Goal: Information Seeking & Learning: Learn about a topic

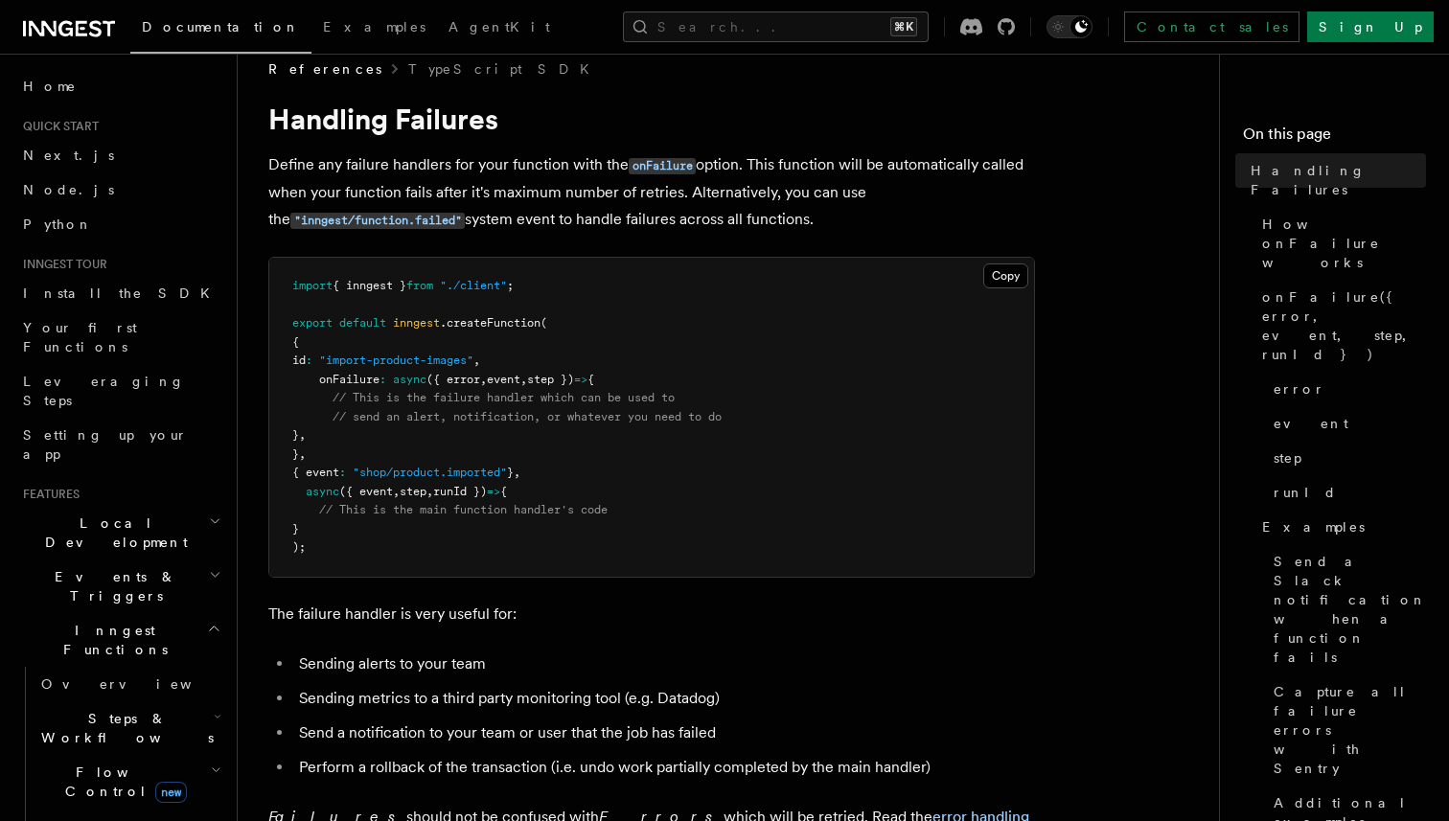
scroll to position [41, 0]
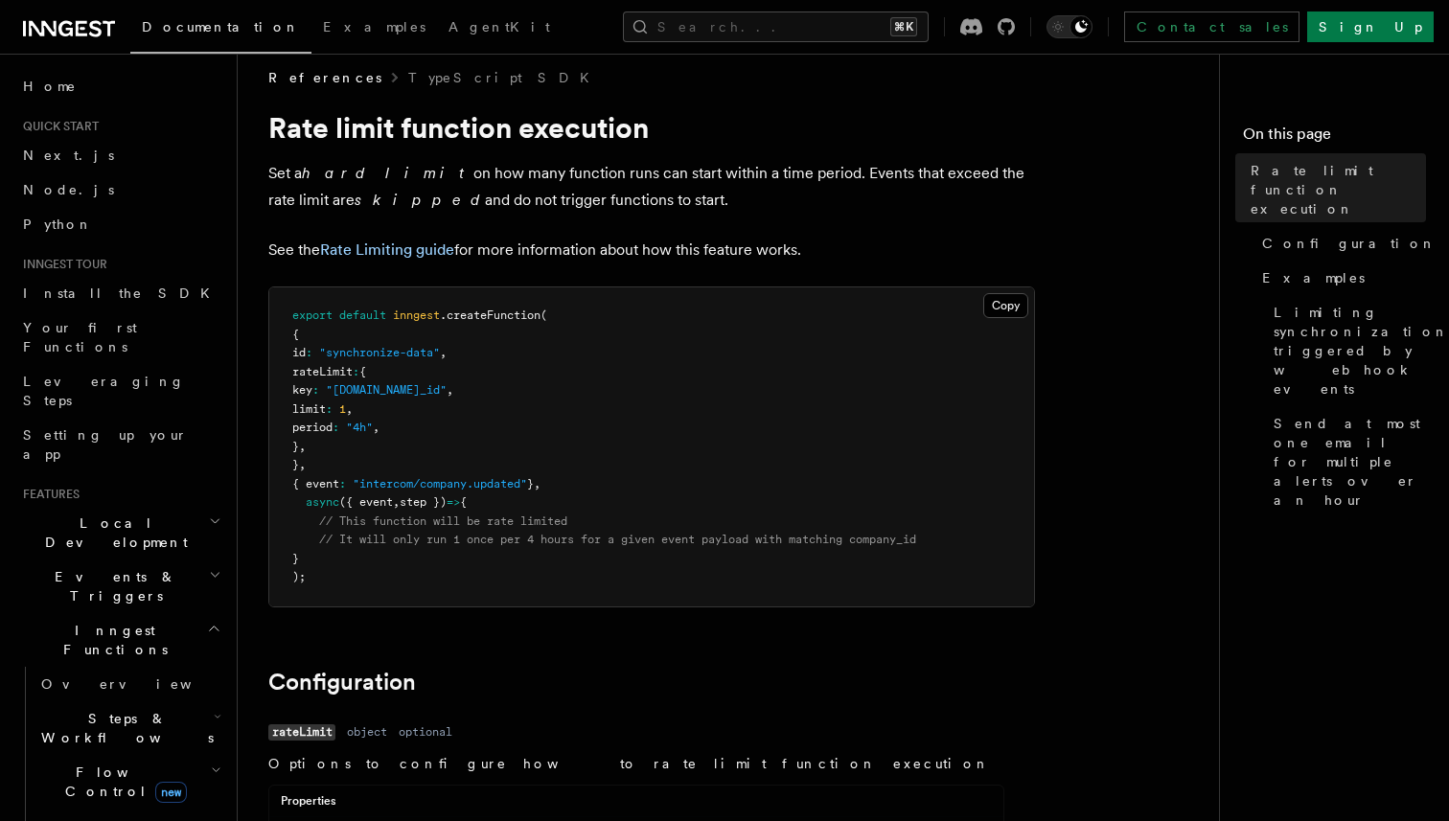
scroll to position [17, 0]
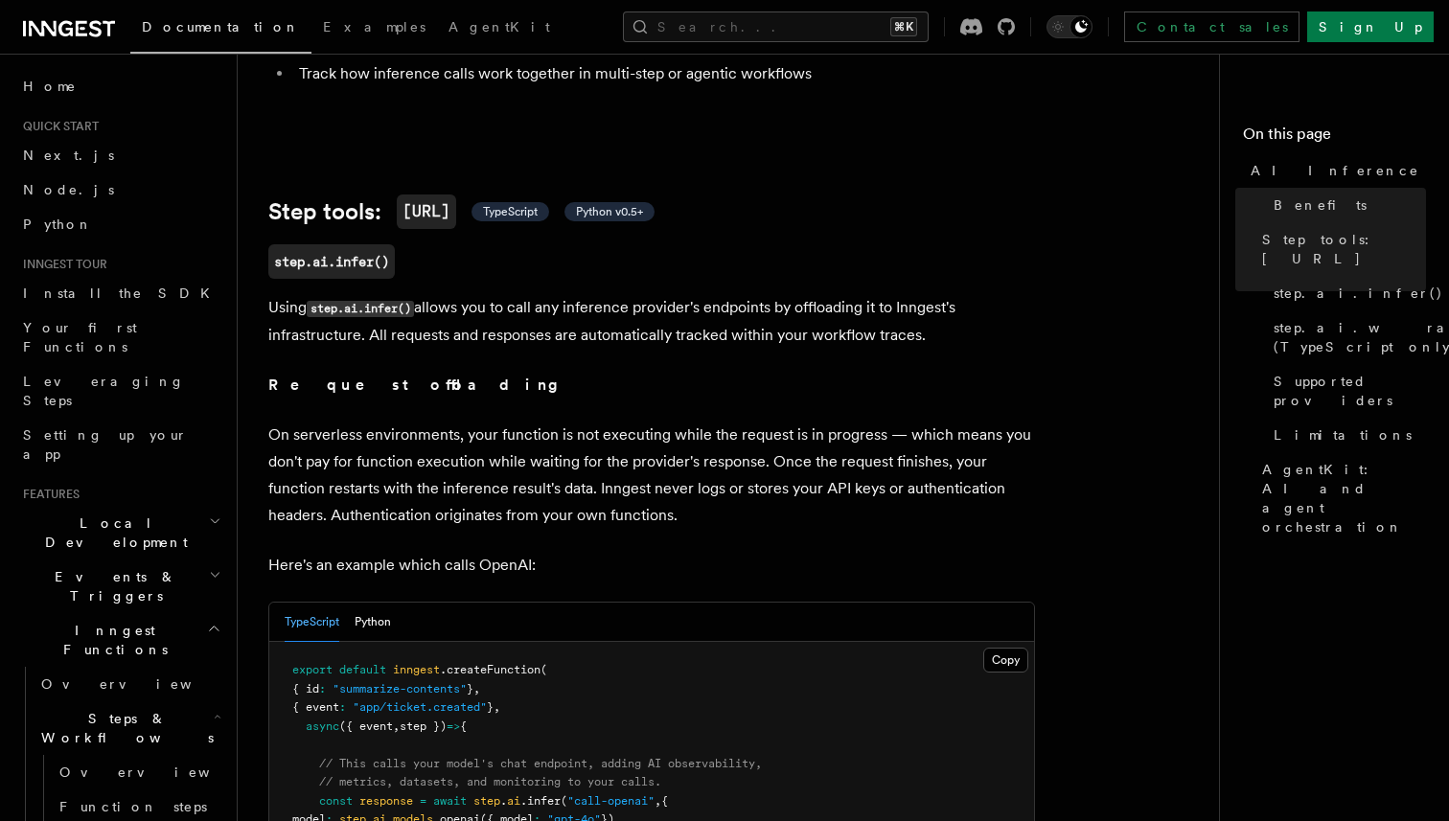
scroll to position [617, 0]
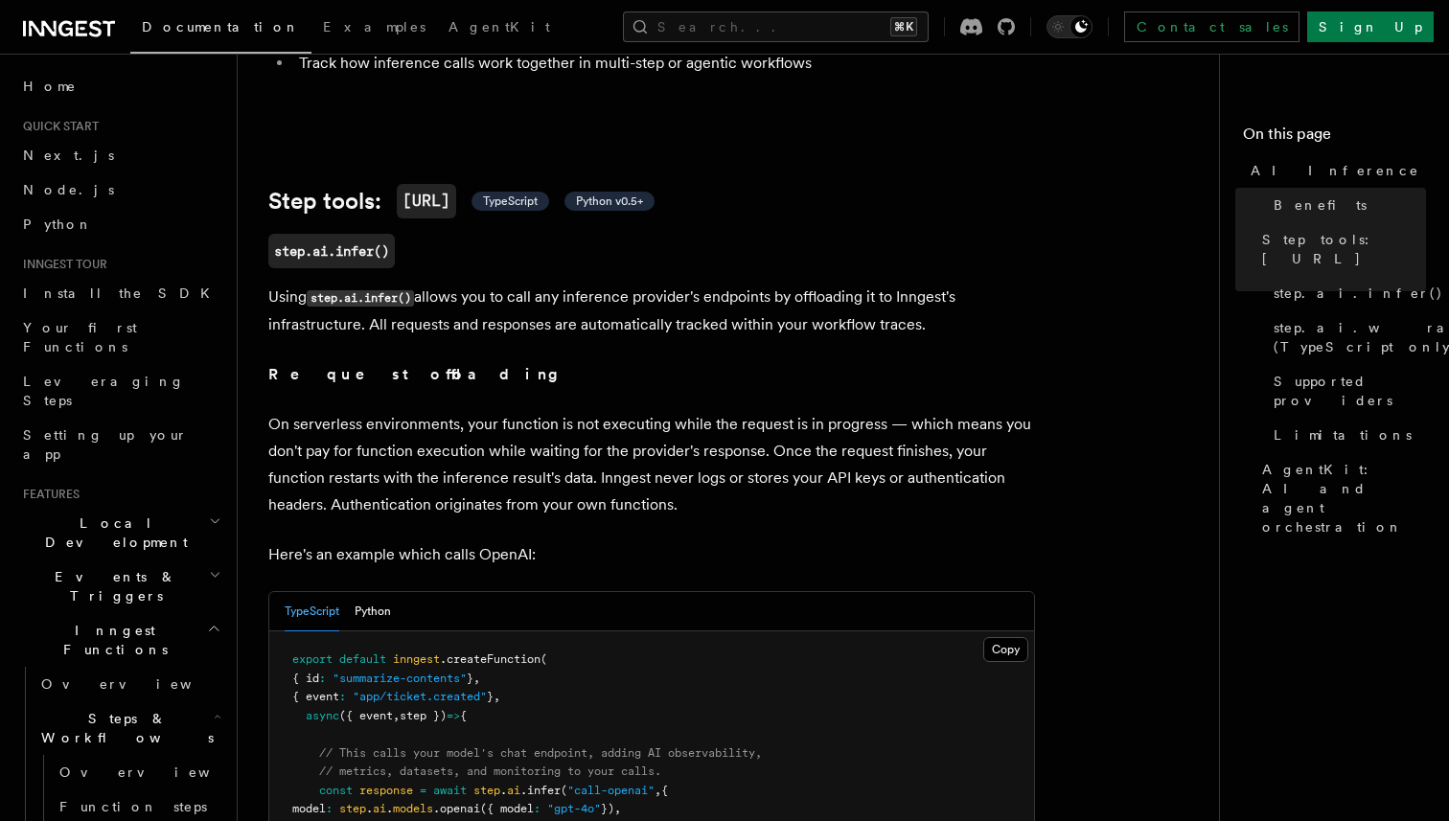
click at [844, 284] on p "Using step.ai.infer() allows you to call any inference provider's endpoints by …" at bounding box center [651, 311] width 767 height 55
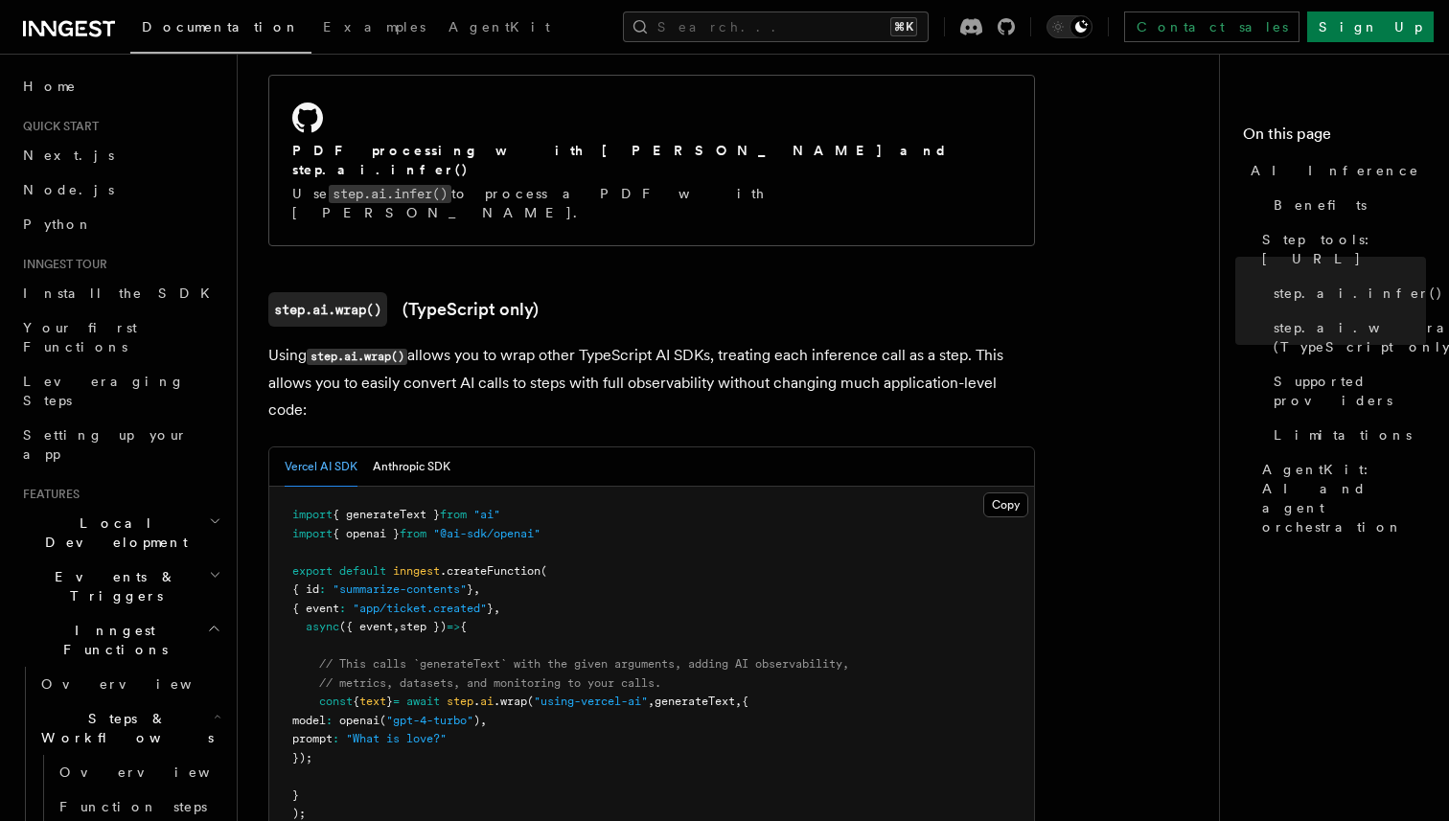
scroll to position [1657, 0]
click at [419, 446] on button "Anthropic SDK" at bounding box center [412, 465] width 78 height 39
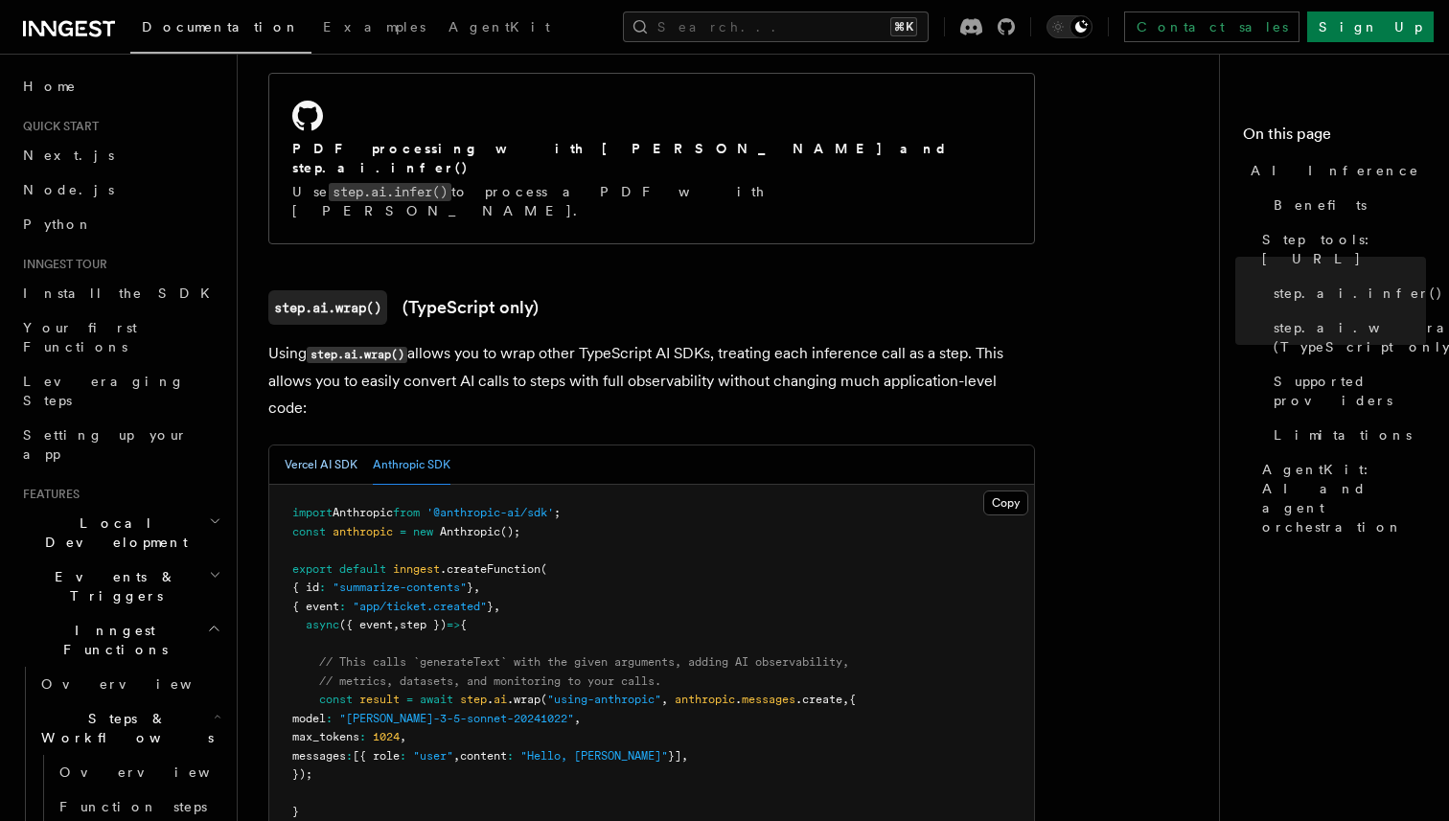
click at [332, 446] on button "Vercel AI SDK" at bounding box center [321, 465] width 73 height 39
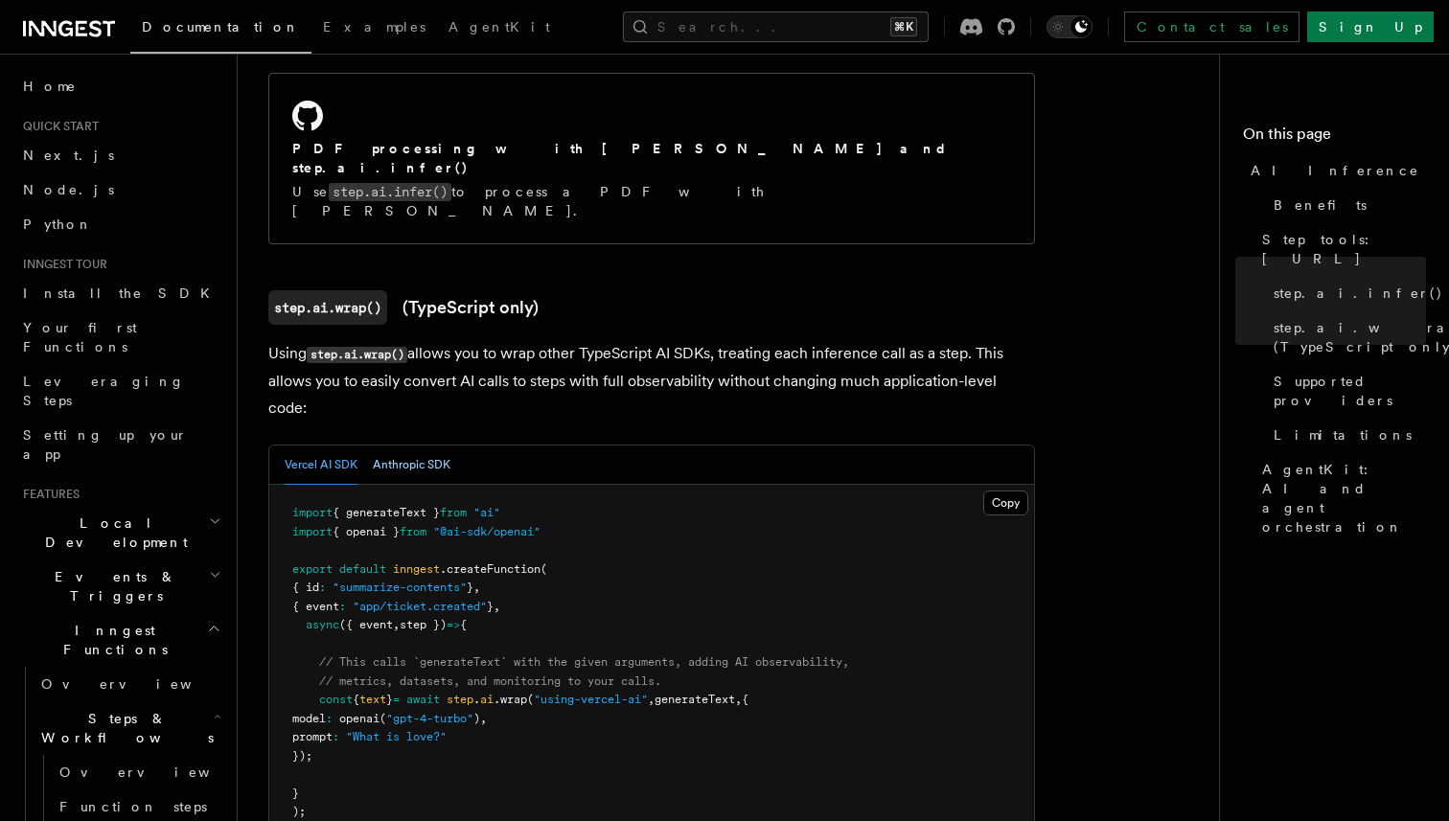
click at [411, 446] on button "Anthropic SDK" at bounding box center [412, 465] width 78 height 39
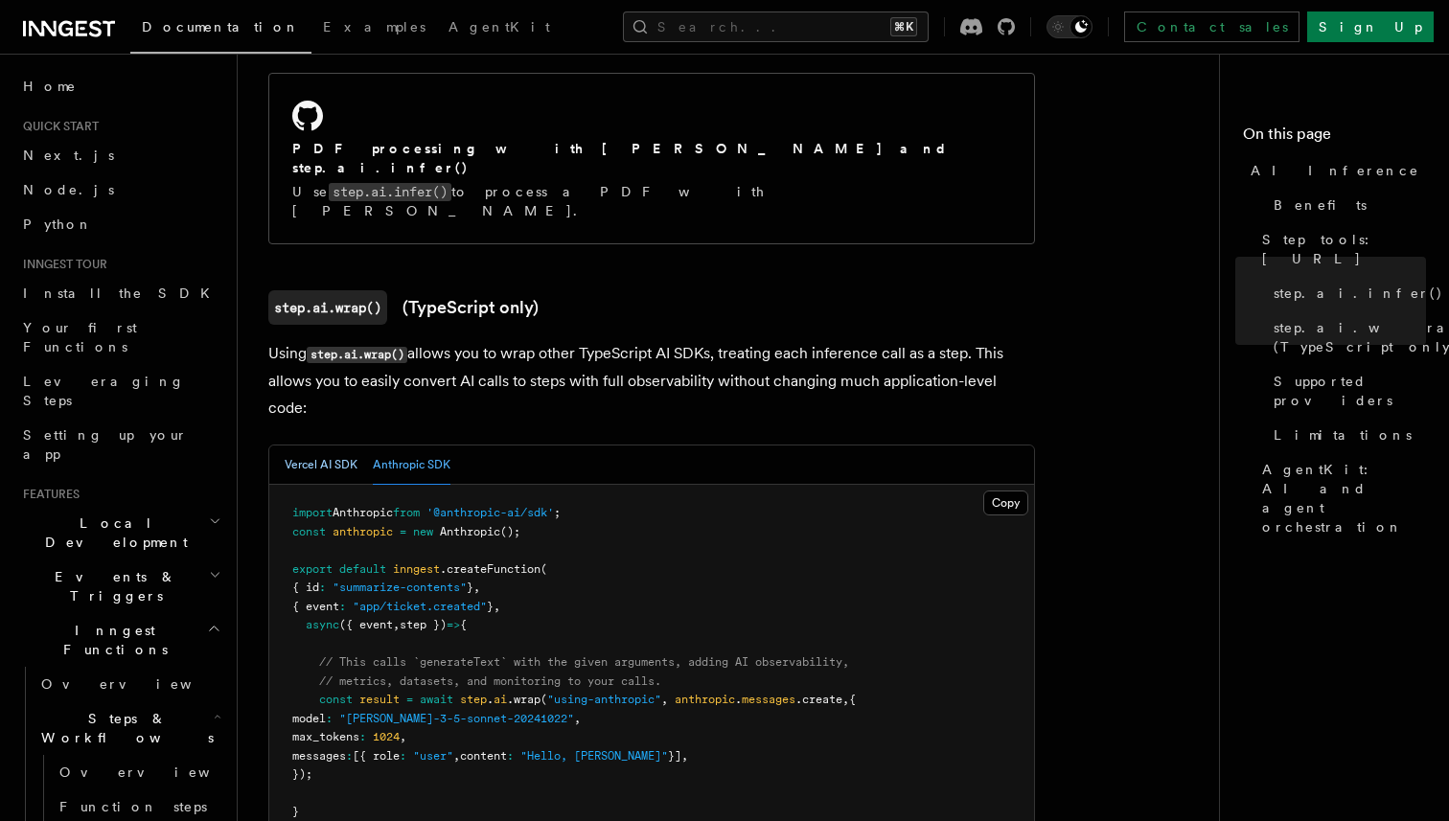
click at [312, 446] on button "Vercel AI SDK" at bounding box center [321, 465] width 73 height 39
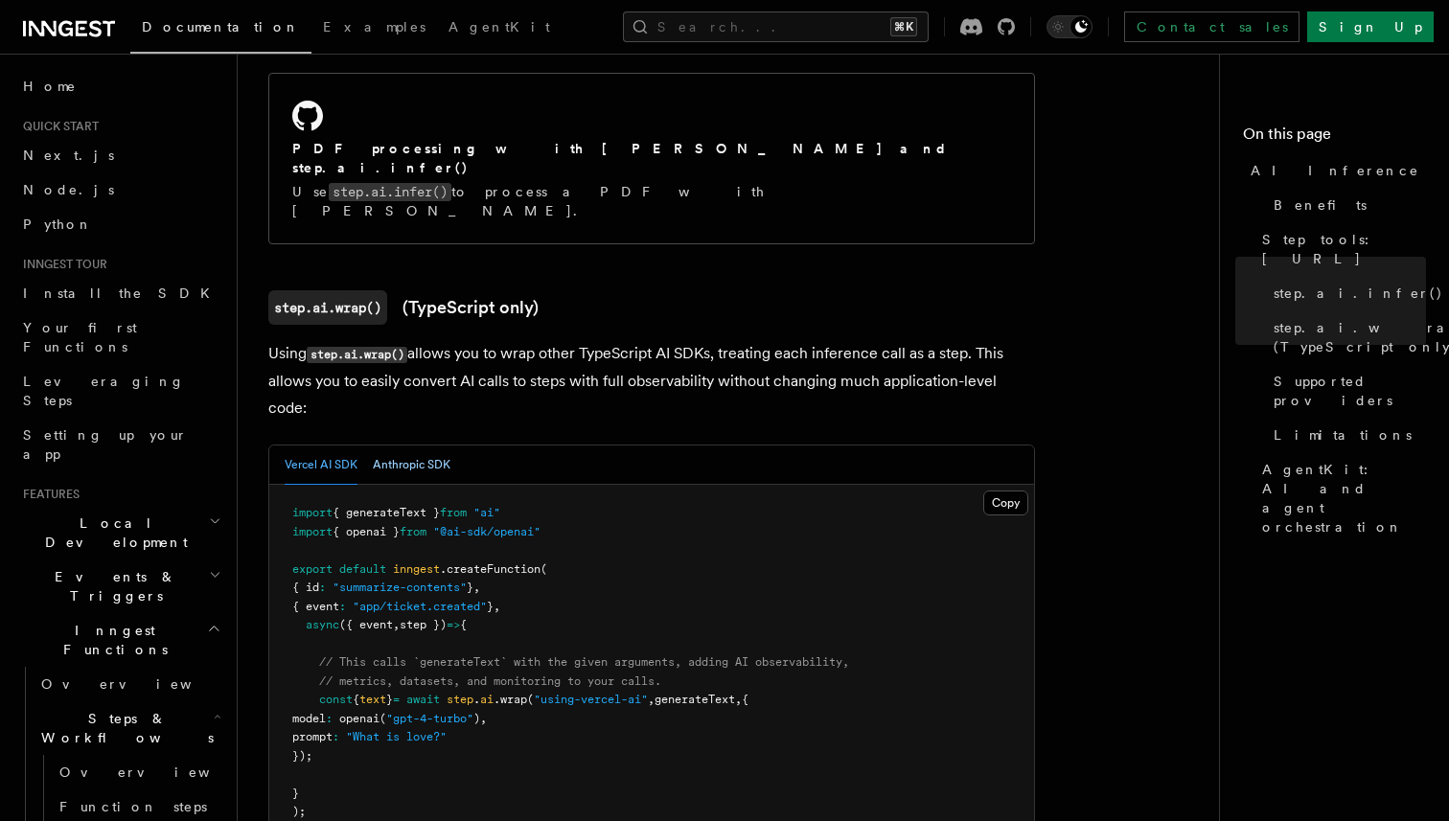
click at [415, 446] on button "Anthropic SDK" at bounding box center [412, 465] width 78 height 39
